Goal: Information Seeking & Learning: Learn about a topic

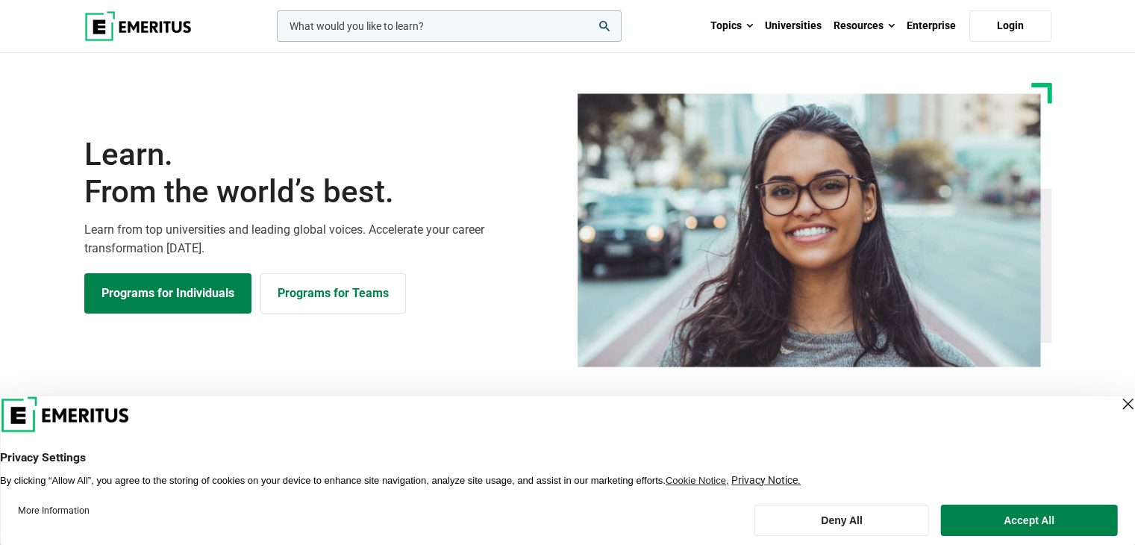
click at [1117, 398] on div "Close Layer" at bounding box center [1127, 403] width 21 height 21
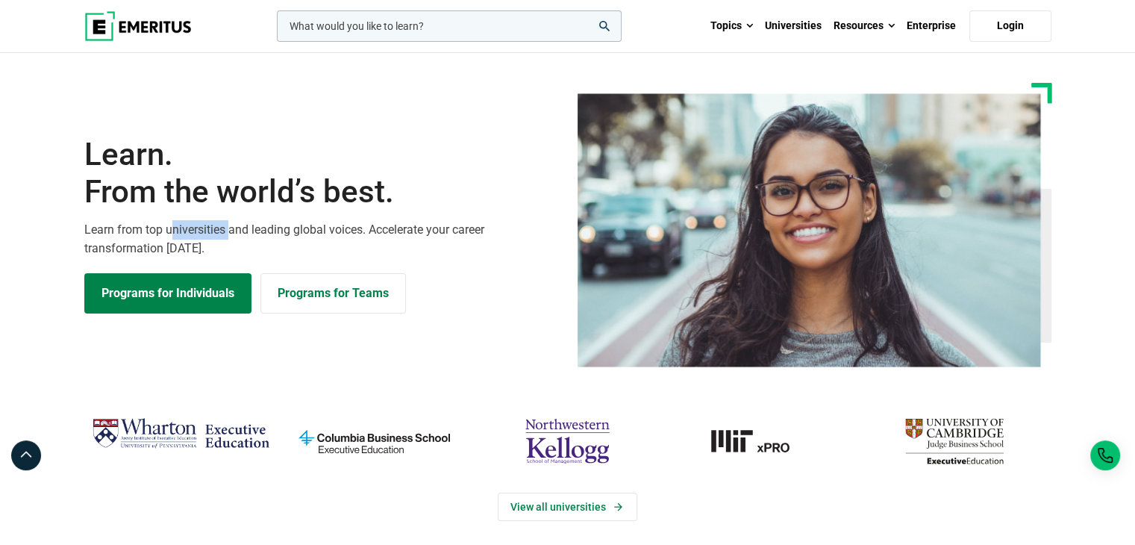
drag, startPoint x: 230, startPoint y: 229, endPoint x: 170, endPoint y: 224, distance: 59.9
click at [170, 224] on p "Learn from top universities and leading global voices. Accelerate your career t…" at bounding box center [321, 239] width 475 height 38
click at [202, 248] on p "Learn from top universities and leading global voices. Accelerate your career t…" at bounding box center [321, 239] width 475 height 38
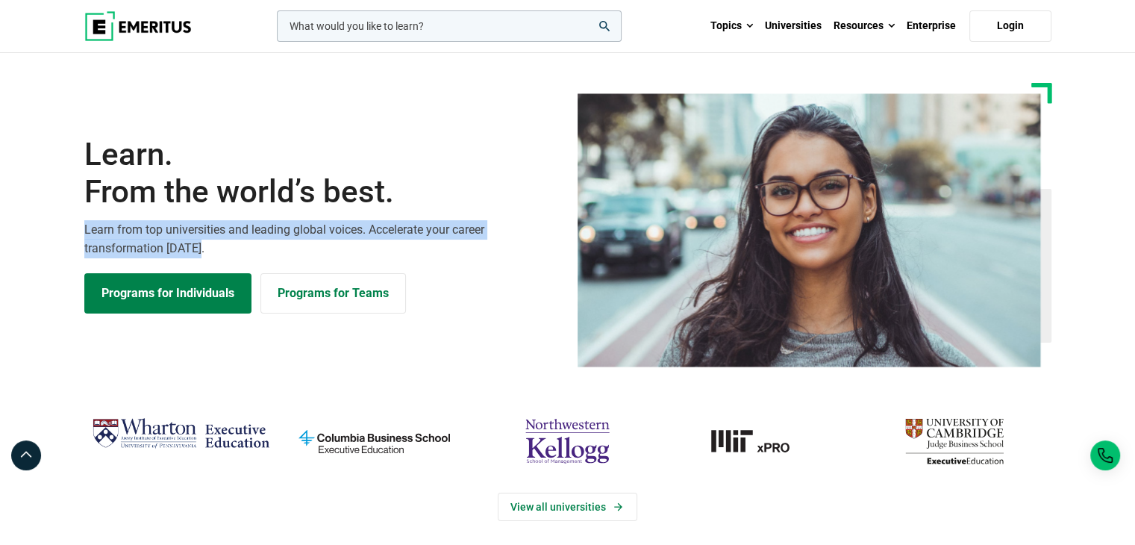
drag, startPoint x: 212, startPoint y: 249, endPoint x: 69, endPoint y: 231, distance: 144.4
click at [69, 231] on section "Learn. From the world’s best. Learn from top universities and leading global vo…" at bounding box center [567, 225] width 1135 height 284
click at [158, 220] on p "Learn from top universities and leading global voices. Accelerate your career t…" at bounding box center [321, 239] width 475 height 38
click at [204, 243] on p "Learn from top universities and leading global voices. Accelerate your career t…" at bounding box center [321, 239] width 475 height 38
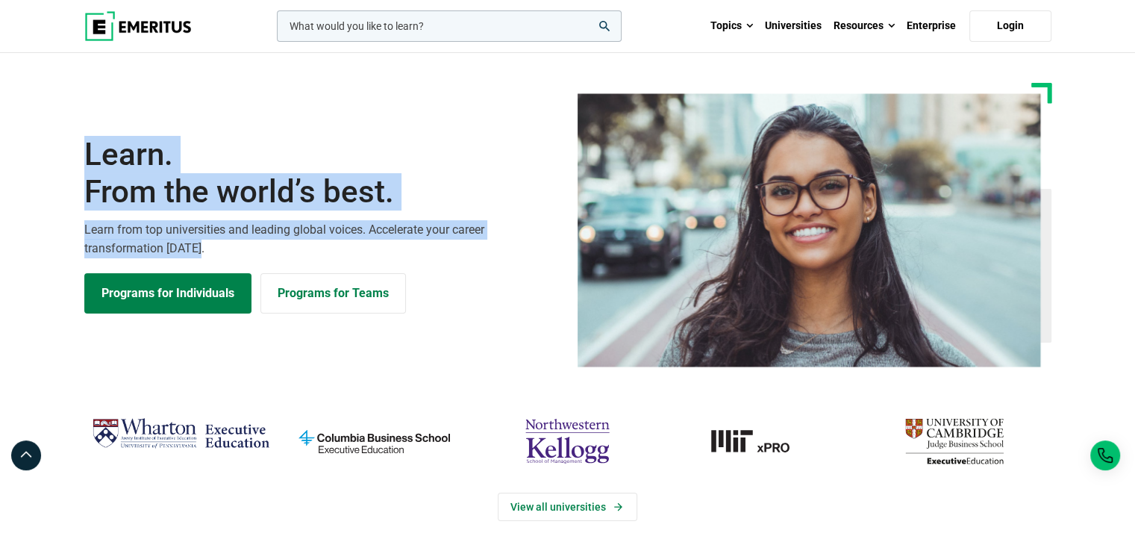
drag, startPoint x: 232, startPoint y: 252, endPoint x: 117, endPoint y: 150, distance: 153.4
click at [66, 154] on section "Learn. From the world’s best. Learn from top universities and leading global vo…" at bounding box center [567, 225] width 1135 height 284
click at [227, 154] on h1 "Learn. From the world’s best." at bounding box center [321, 173] width 475 height 75
drag, startPoint x: 84, startPoint y: 151, endPoint x: 518, endPoint y: 244, distance: 444.3
click at [518, 244] on div "Learn. From the world’s best. Learn from top universities and leading global vo…" at bounding box center [321, 225] width 493 height 178
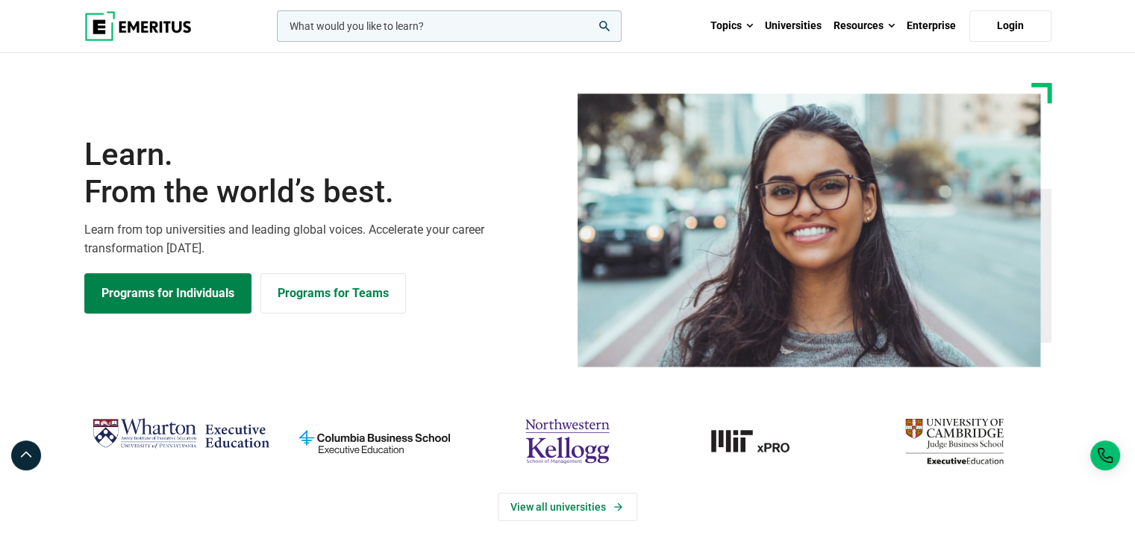
click at [389, 258] on div "Learn. From the world’s best. Learn from top universities and leading global vo…" at bounding box center [321, 225] width 493 height 178
click at [427, 27] on input "woocommerce-product-search-field-0" at bounding box center [449, 25] width 345 height 31
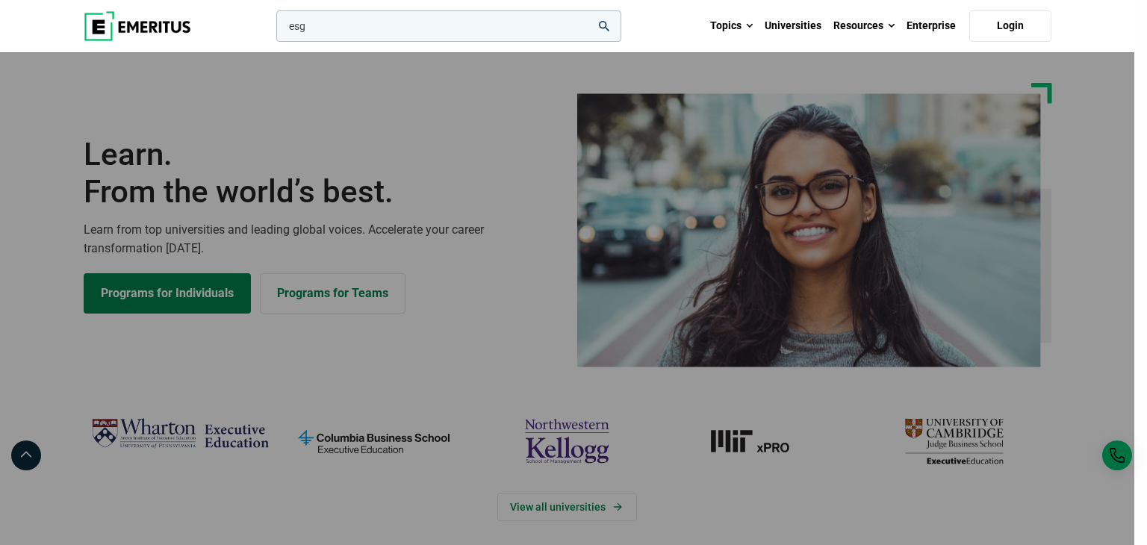
type input "esg"
click at [273, 30] on button "search" at bounding box center [273, 30] width 0 height 0
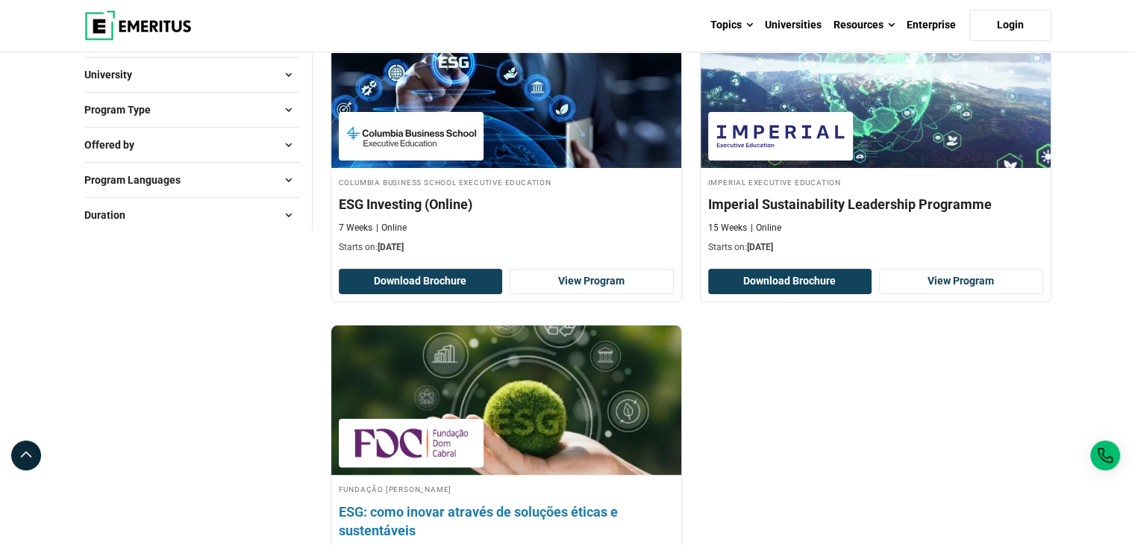
scroll to position [75, 0]
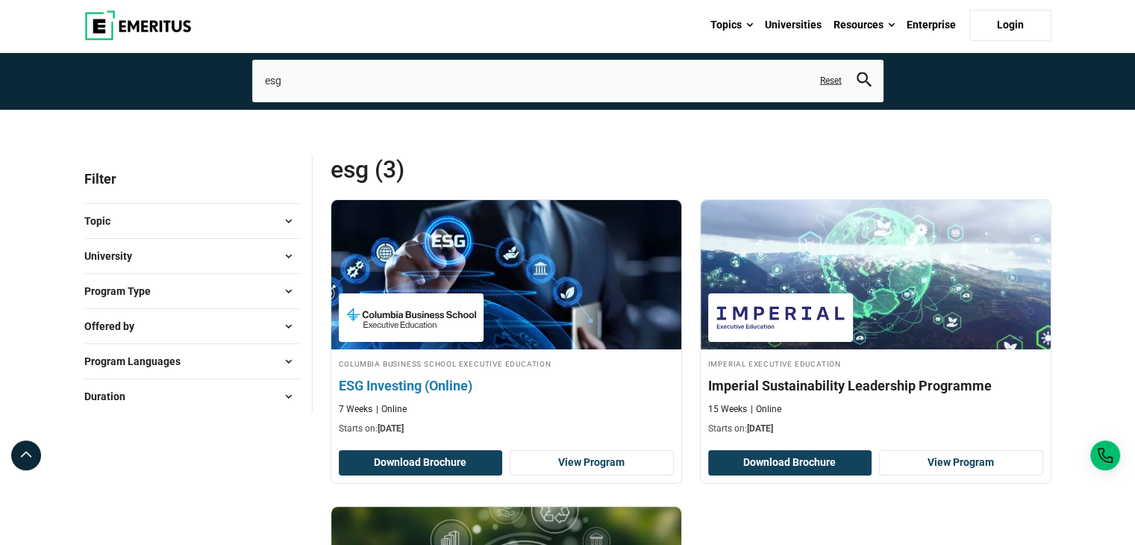
click at [489, 293] on img at bounding box center [505, 275] width 385 height 164
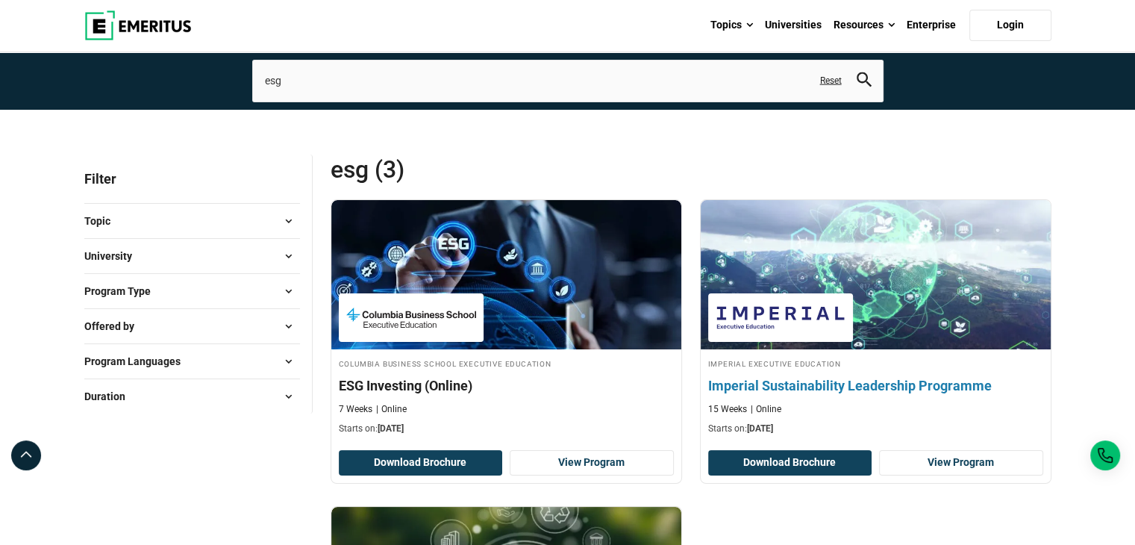
click at [818, 369] on div "Imperial Executive Education Imperial Sustainability Leadership Programme 15 We…" at bounding box center [876, 396] width 350 height 79
